Goal: Find specific page/section: Find specific page/section

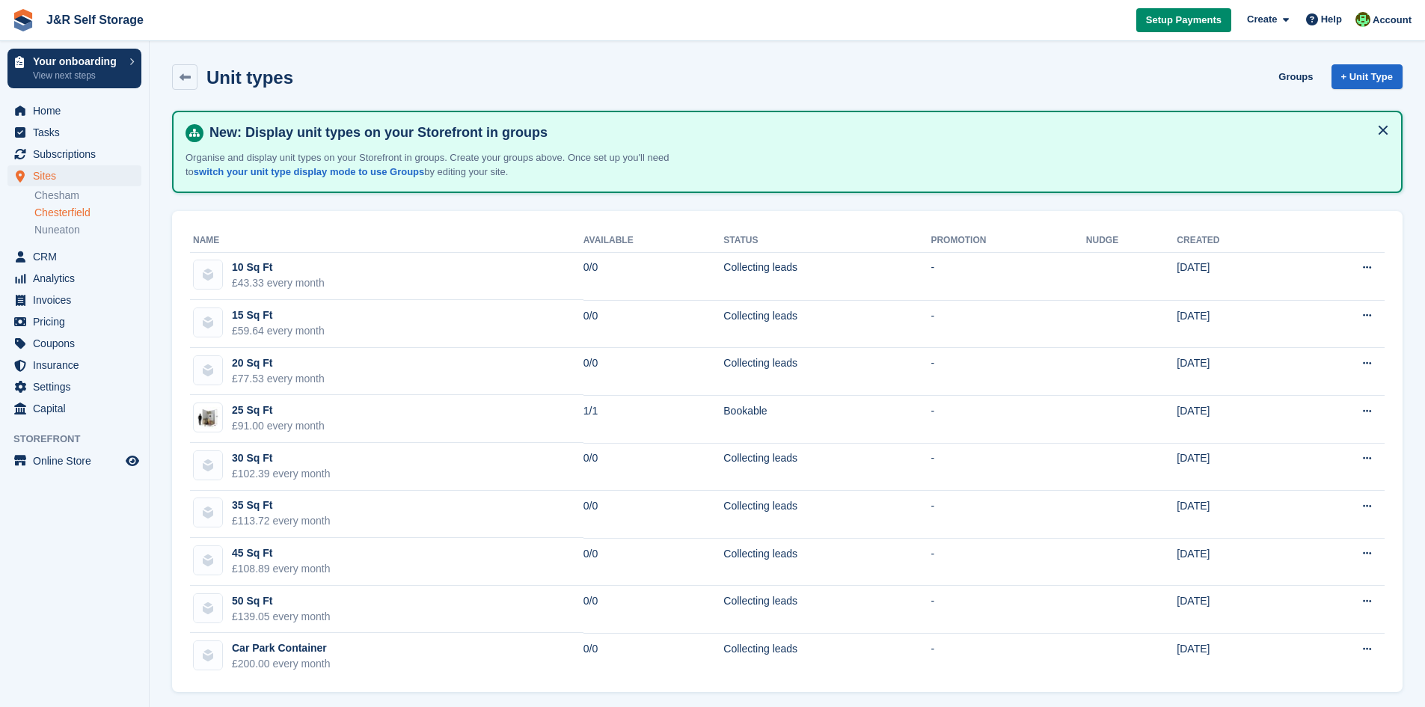
scroll to position [7, 0]
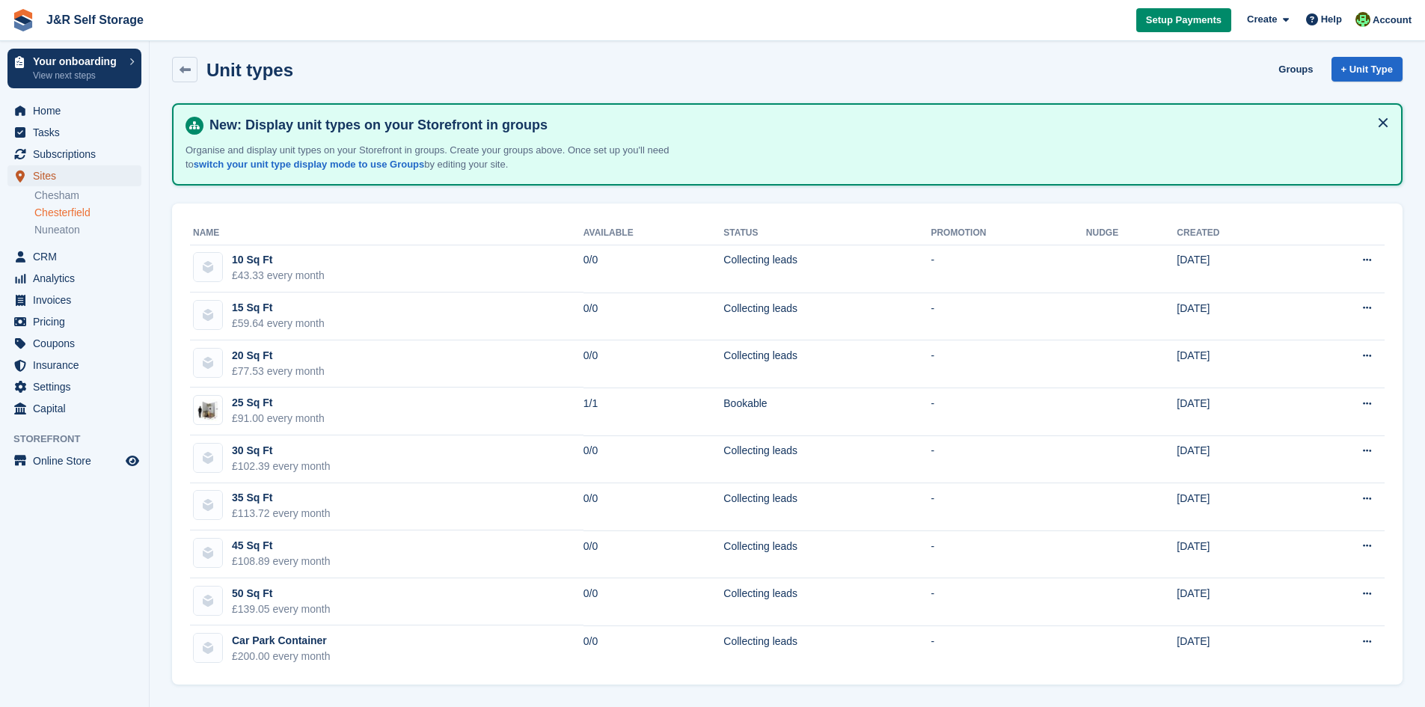
click at [46, 172] on span "Sites" at bounding box center [78, 175] width 90 height 21
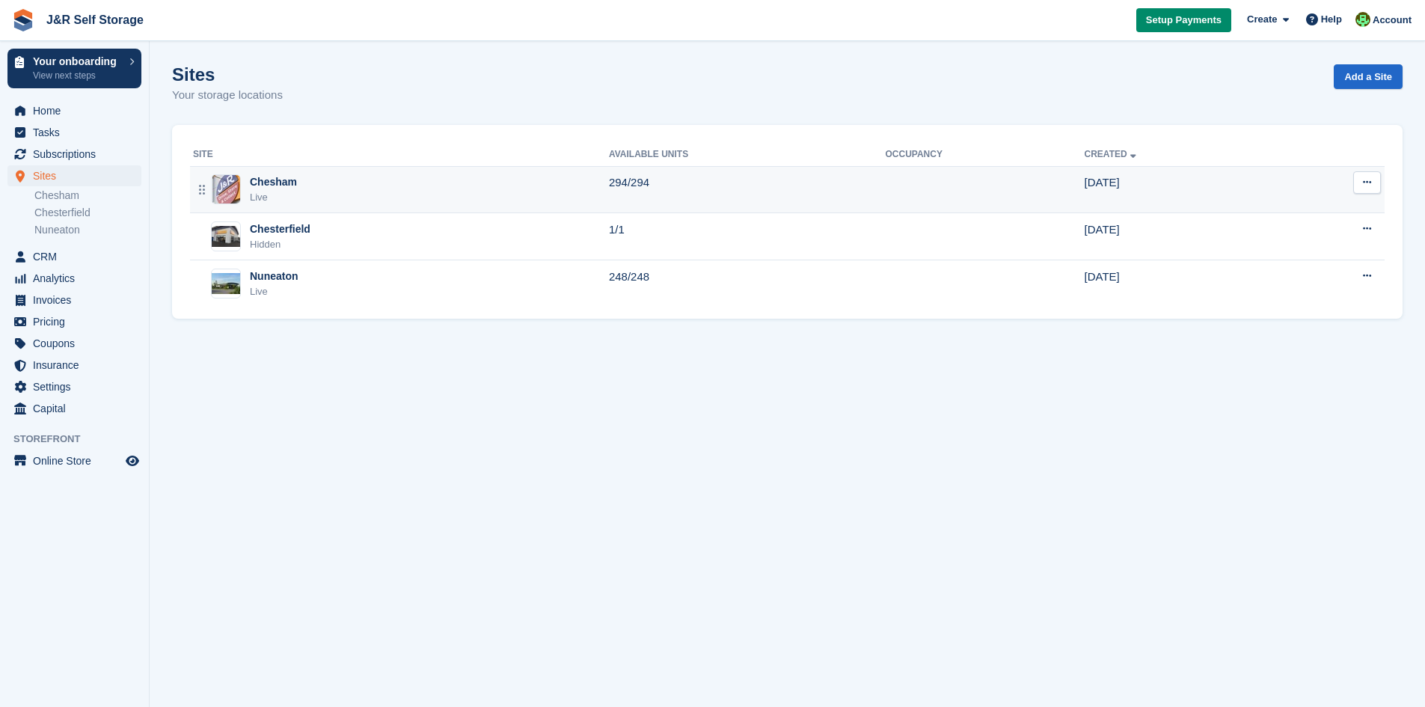
click at [257, 182] on div "Chesham" at bounding box center [273, 182] width 47 height 16
